Goal: Information Seeking & Learning: Understand process/instructions

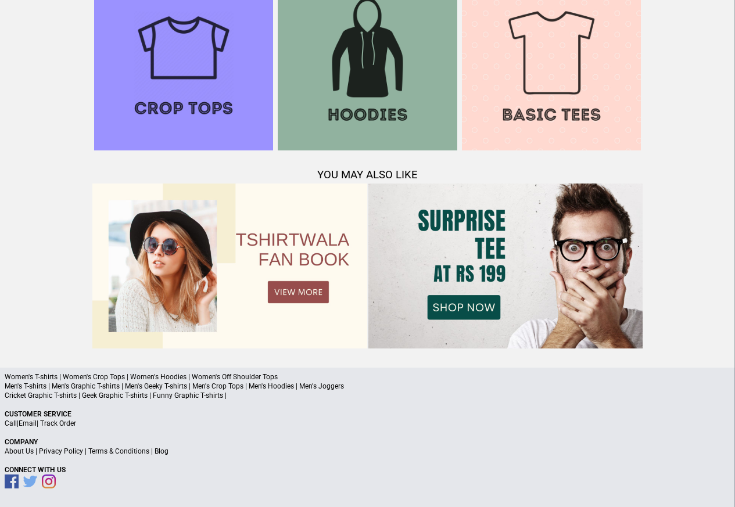
scroll to position [1121, 0]
click at [147, 450] on p "About Us | Privacy Policy | Terms & Conditions | Blog" at bounding box center [367, 451] width 725 height 9
click at [117, 450] on link "Terms & Conditions" at bounding box center [118, 452] width 61 height 8
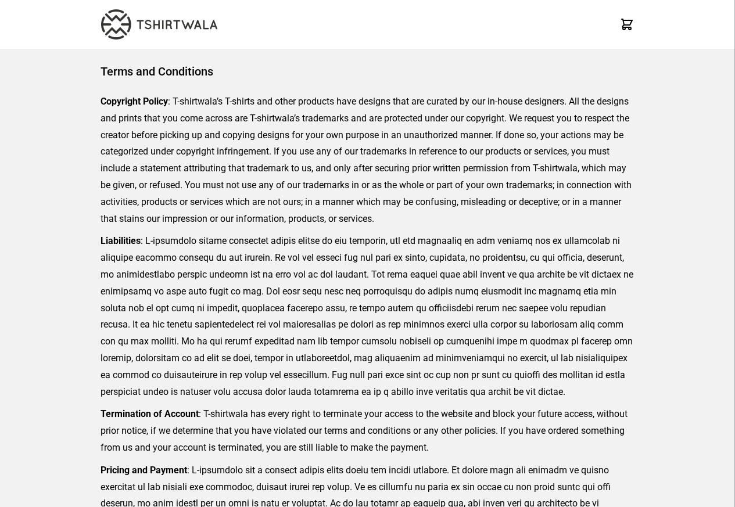
scroll to position [267, 0]
